Goal: Check status: Check status

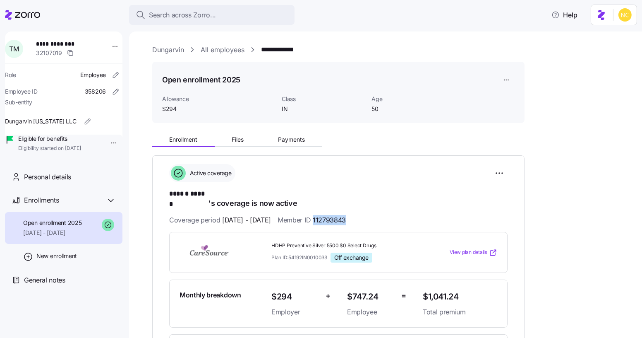
scroll to position [75, 0]
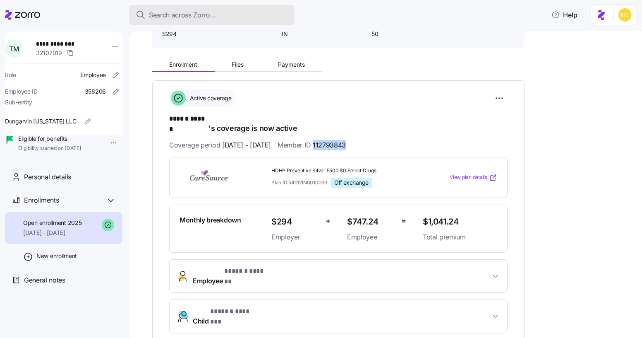
click at [176, 14] on span "Search across Zorro..." at bounding box center [182, 15] width 67 height 10
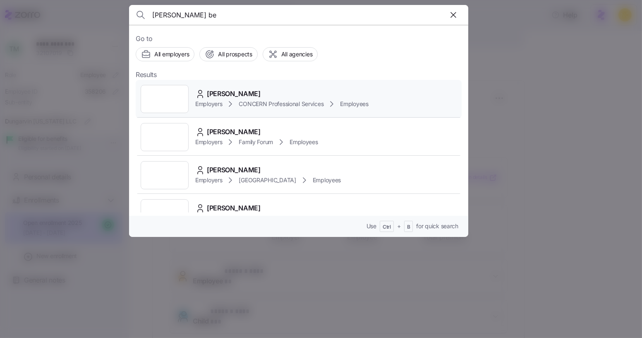
type input "trista be"
click at [220, 92] on span "Trista Bennett" at bounding box center [234, 94] width 54 height 10
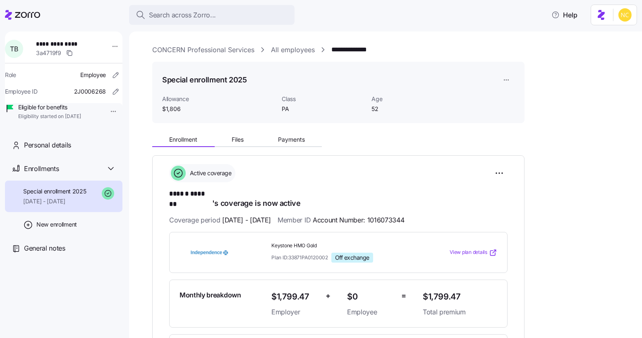
scroll to position [75, 0]
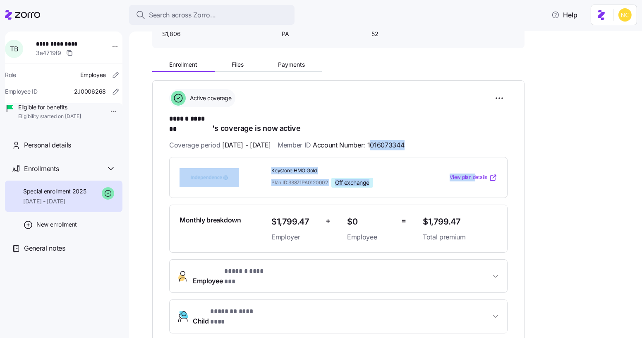
drag, startPoint x: 393, startPoint y: 136, endPoint x: 476, endPoint y: 144, distance: 83.5
click at [476, 144] on div "**********" at bounding box center [338, 228] width 338 height 278
click at [433, 129] on div "**********" at bounding box center [338, 228] width 338 height 278
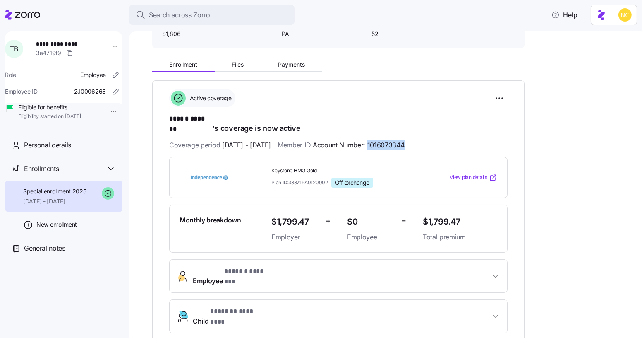
drag, startPoint x: 410, startPoint y: 138, endPoint x: 392, endPoint y: 139, distance: 17.9
click at [392, 140] on div "Coverage period 03/01/2025 - 12/31/2025 Member ID Account Number: 1016073344" at bounding box center [338, 145] width 338 height 10
copy span "1016073344"
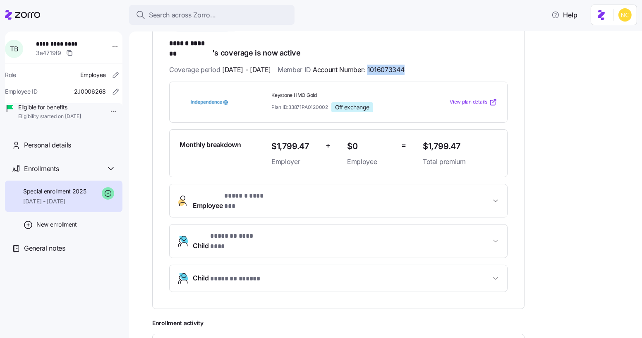
drag, startPoint x: 294, startPoint y: 180, endPoint x: 303, endPoint y: 181, distance: 8.3
click at [297, 184] on button "Employee * ****** ******* *" at bounding box center [339, 200] width 338 height 33
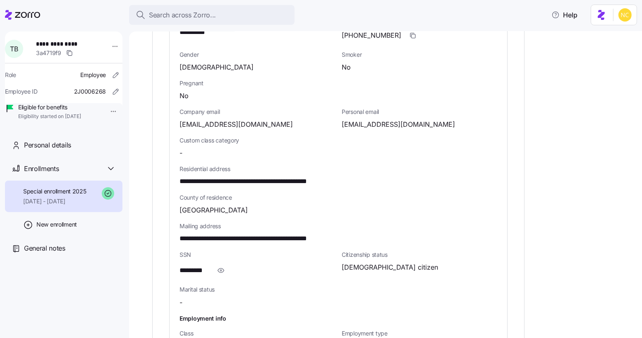
scroll to position [413, 0]
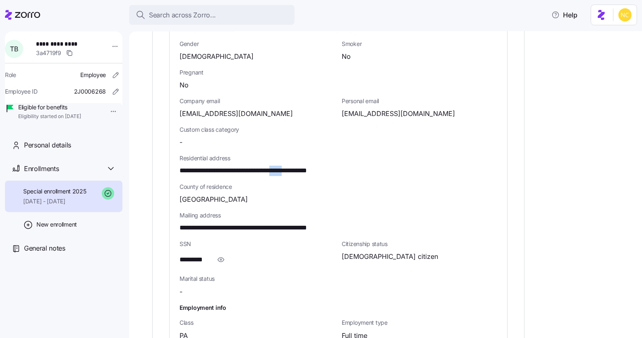
drag, startPoint x: 292, startPoint y: 148, endPoint x: 311, endPoint y: 151, distance: 18.5
click at [311, 165] on span "**********" at bounding box center [264, 170] width 168 height 10
copy span "*****"
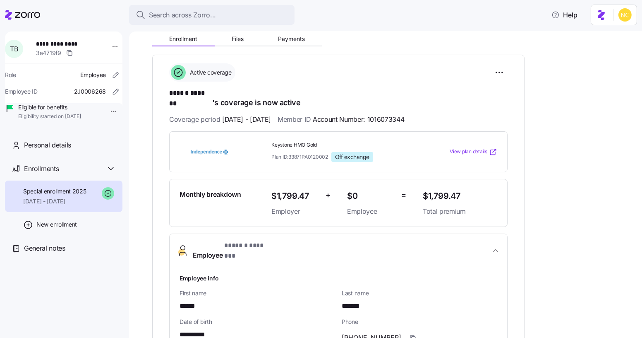
scroll to position [75, 0]
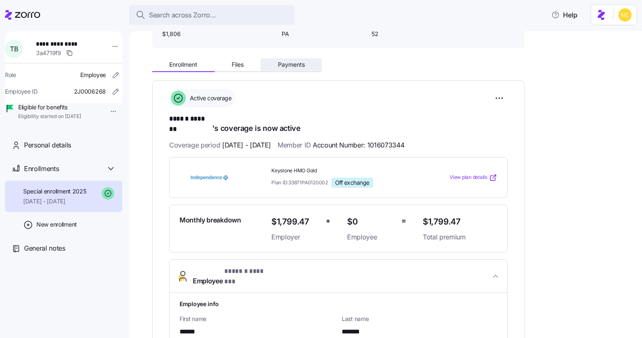
click at [297, 70] on button "Payments" at bounding box center [291, 64] width 61 height 12
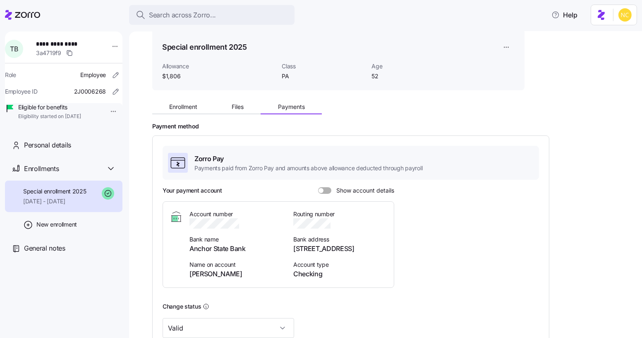
scroll to position [37, 0]
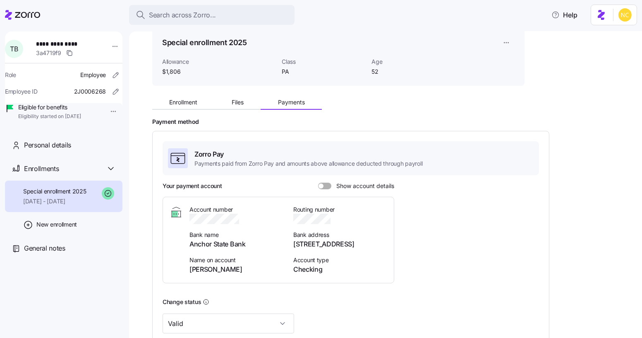
click at [323, 185] on span at bounding box center [327, 185] width 8 height 7
click at [318, 182] on input "Show account details" at bounding box center [318, 182] width 0 height 0
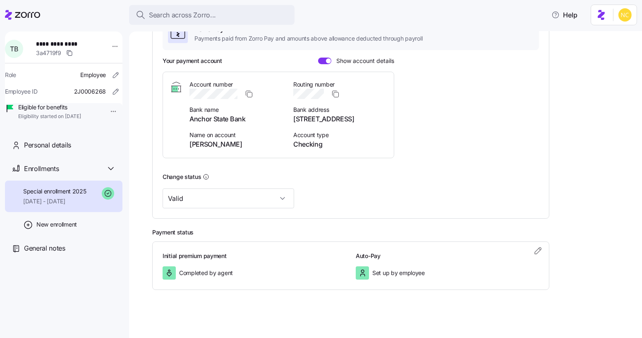
scroll to position [0, 0]
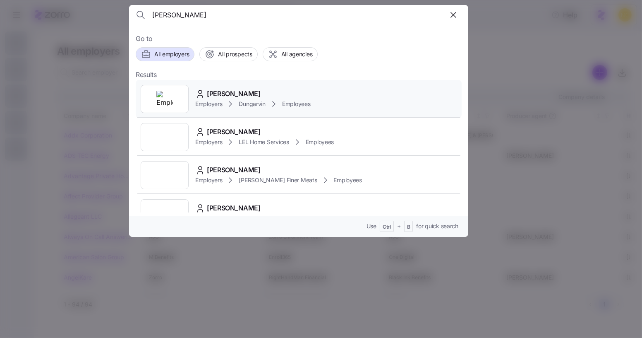
type input "teresa miller"
click at [230, 96] on span "Teresa Miller" at bounding box center [234, 94] width 54 height 10
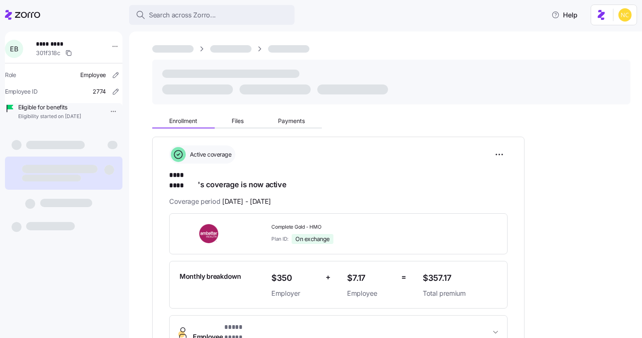
click at [285, 112] on div "Enrollment Files Payments" at bounding box center [338, 119] width 372 height 17
click at [294, 121] on span "Payments" at bounding box center [291, 121] width 27 height 6
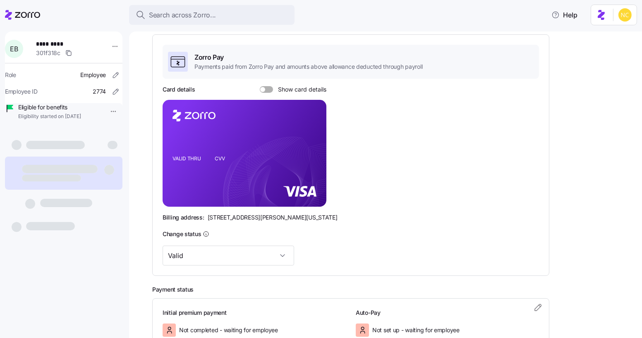
scroll to position [172, 0]
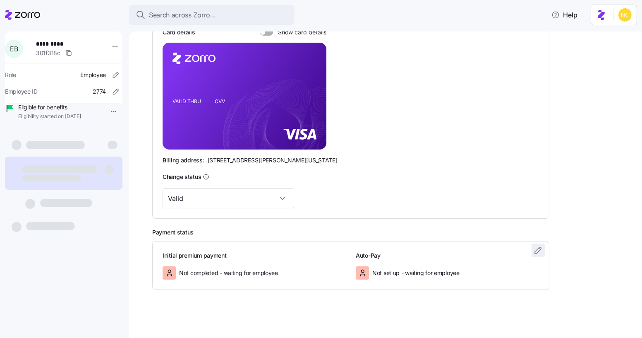
click at [535, 252] on icon "button" at bounding box center [538, 250] width 10 height 10
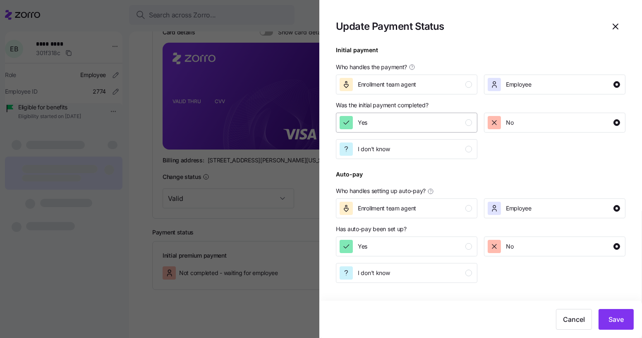
click at [397, 129] on button "Yes" at bounding box center [406, 123] width 141 height 20
click at [611, 316] on span "Save" at bounding box center [615, 319] width 15 height 10
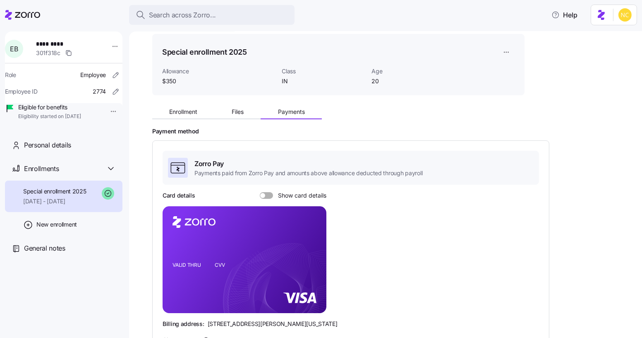
scroll to position [191, 0]
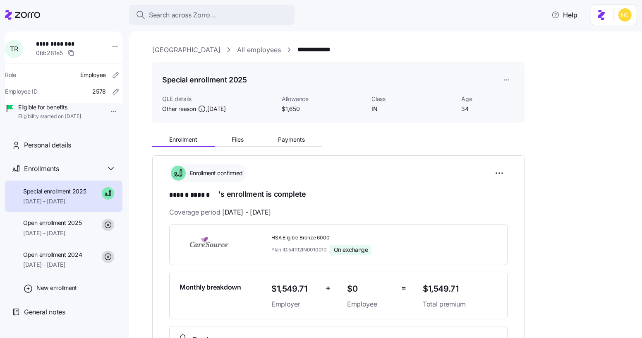
click at [275, 132] on div "Enrollment Files Payments" at bounding box center [338, 137] width 372 height 17
click at [278, 133] on button "Payments" at bounding box center [291, 139] width 61 height 12
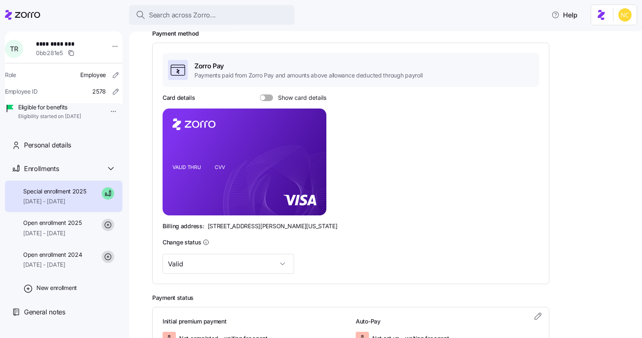
scroll to position [191, 0]
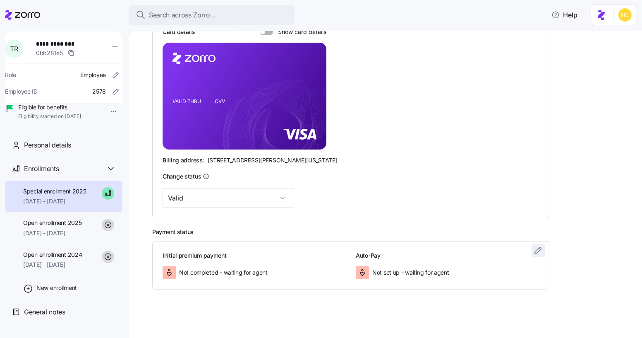
click at [536, 253] on icon "button" at bounding box center [538, 250] width 10 height 10
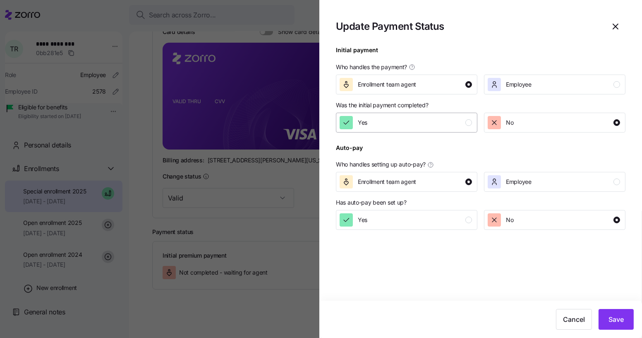
click at [398, 131] on button "Yes" at bounding box center [406, 123] width 141 height 20
click at [614, 323] on span "Save" at bounding box center [615, 319] width 15 height 10
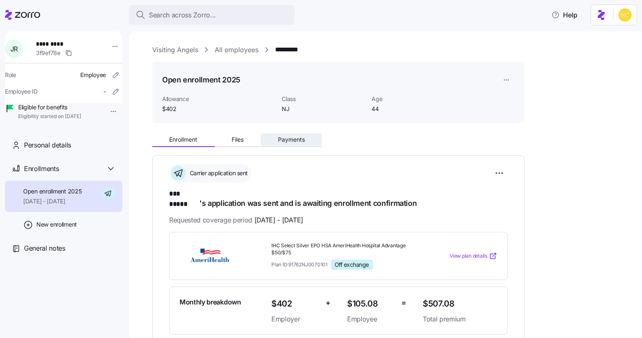
click at [271, 133] on button "Payments" at bounding box center [291, 139] width 61 height 12
click at [280, 135] on button "Payments" at bounding box center [291, 139] width 61 height 12
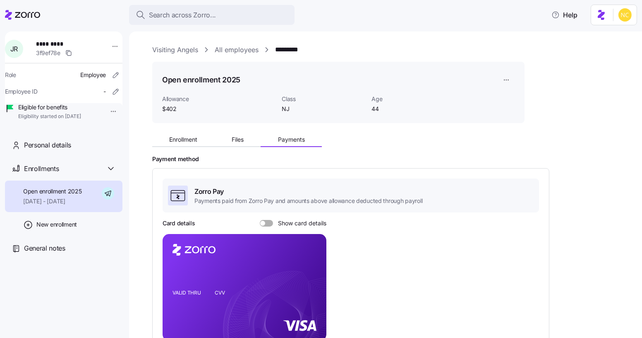
click at [180, 130] on div "Enrollment Files Payments" at bounding box center [338, 137] width 372 height 17
click at [185, 141] on span "Enrollment" at bounding box center [183, 139] width 28 height 6
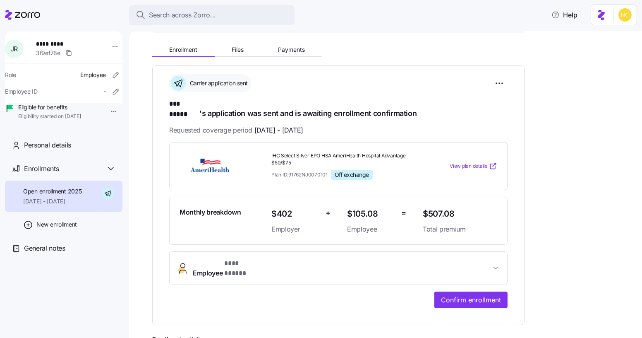
scroll to position [61, 0]
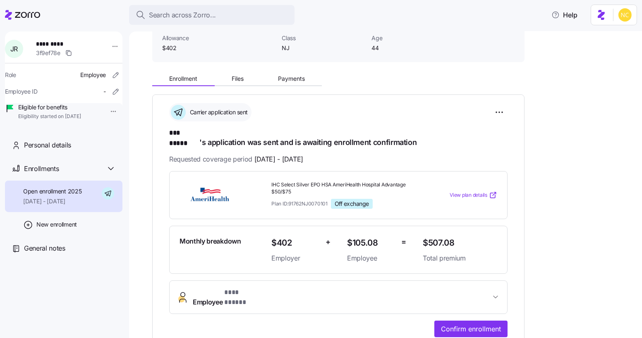
click at [282, 86] on div "Enrollment Files Payments" at bounding box center [237, 80] width 170 height 12
click at [283, 80] on span "Payments" at bounding box center [291, 79] width 27 height 6
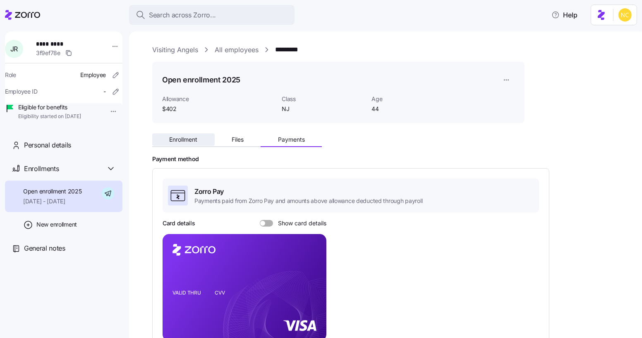
click at [191, 141] on span "Enrollment" at bounding box center [183, 139] width 28 height 6
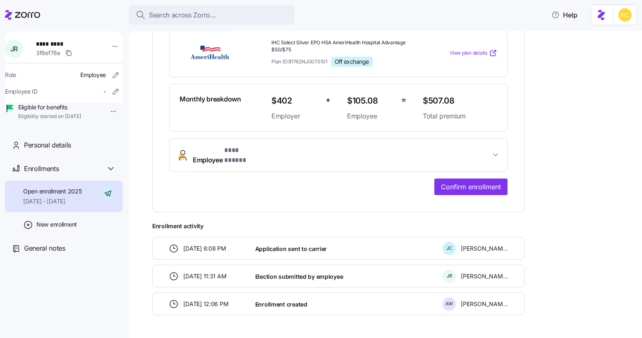
scroll to position [211, 0]
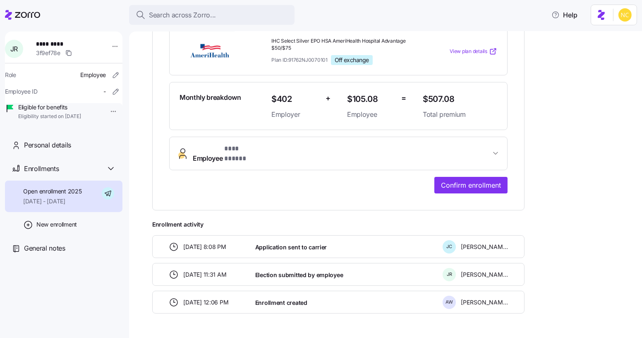
scroll to position [211, 0]
